Goal: Find specific page/section: Find specific page/section

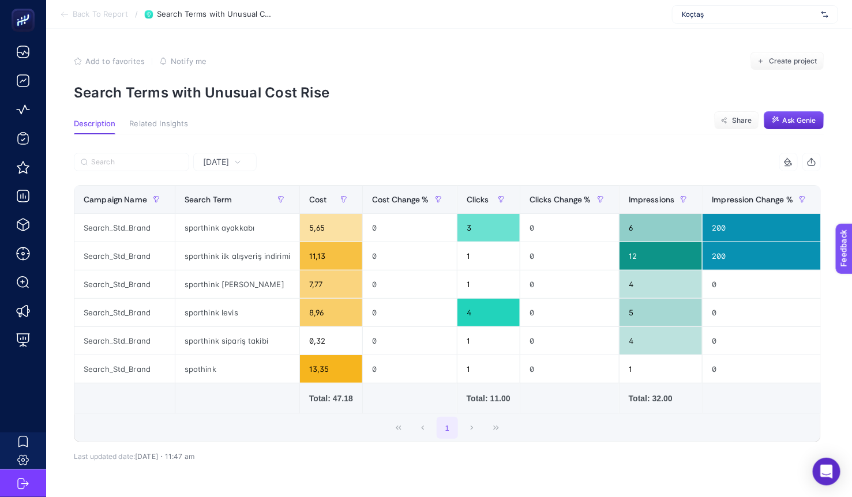
click at [759, 16] on span "Koçtaş" at bounding box center [749, 14] width 135 height 9
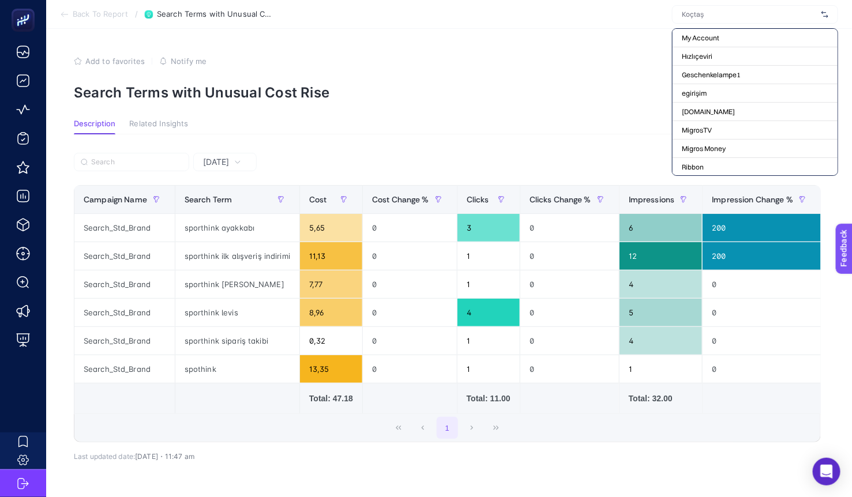
click at [499, 57] on div "Add to favorites false Notify me Create project" at bounding box center [449, 61] width 751 height 18
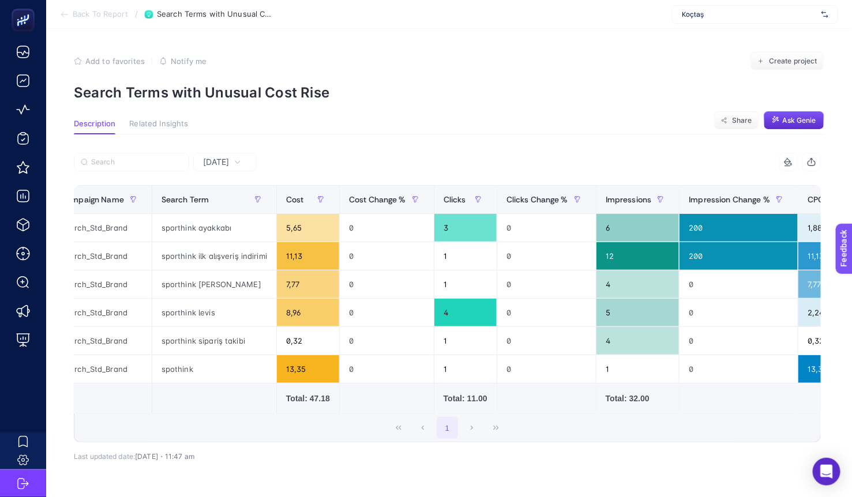
scroll to position [0, 26]
